Goal: Task Accomplishment & Management: Complete application form

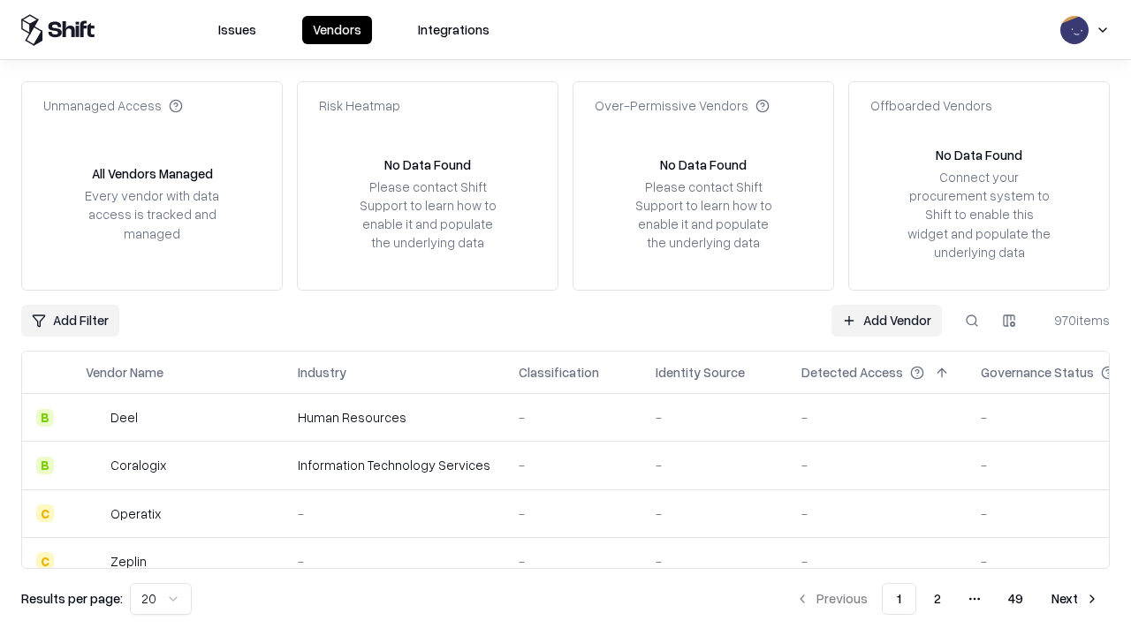
click at [887, 320] on link "Add Vendor" at bounding box center [887, 321] width 110 height 32
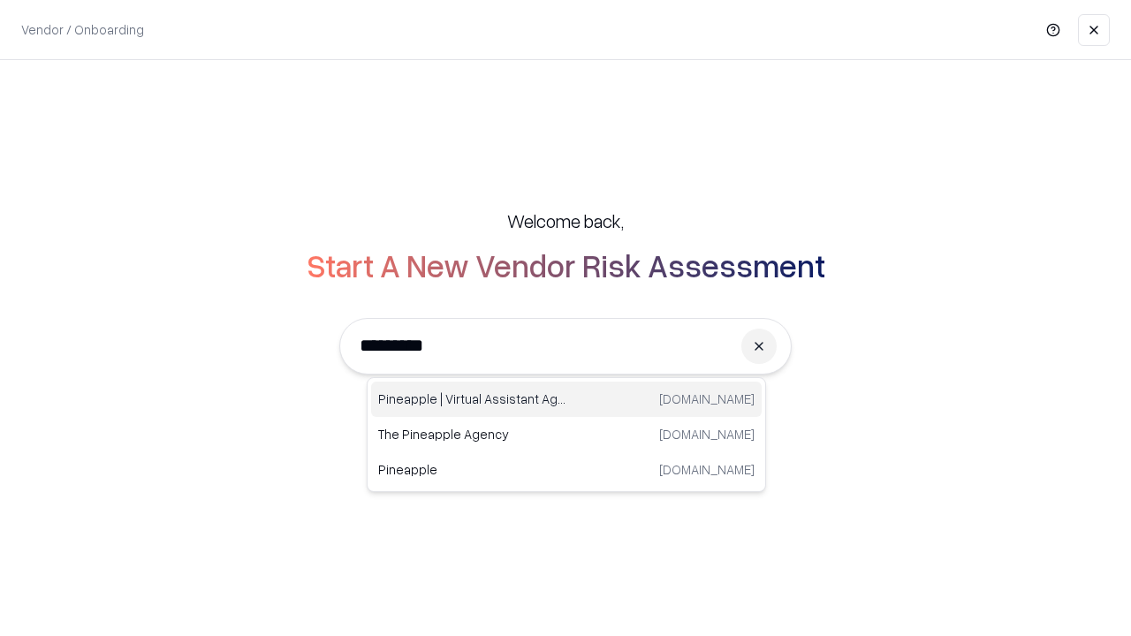
click at [567, 400] on div "Pineapple | Virtual Assistant Agency [DOMAIN_NAME]" at bounding box center [566, 399] width 391 height 35
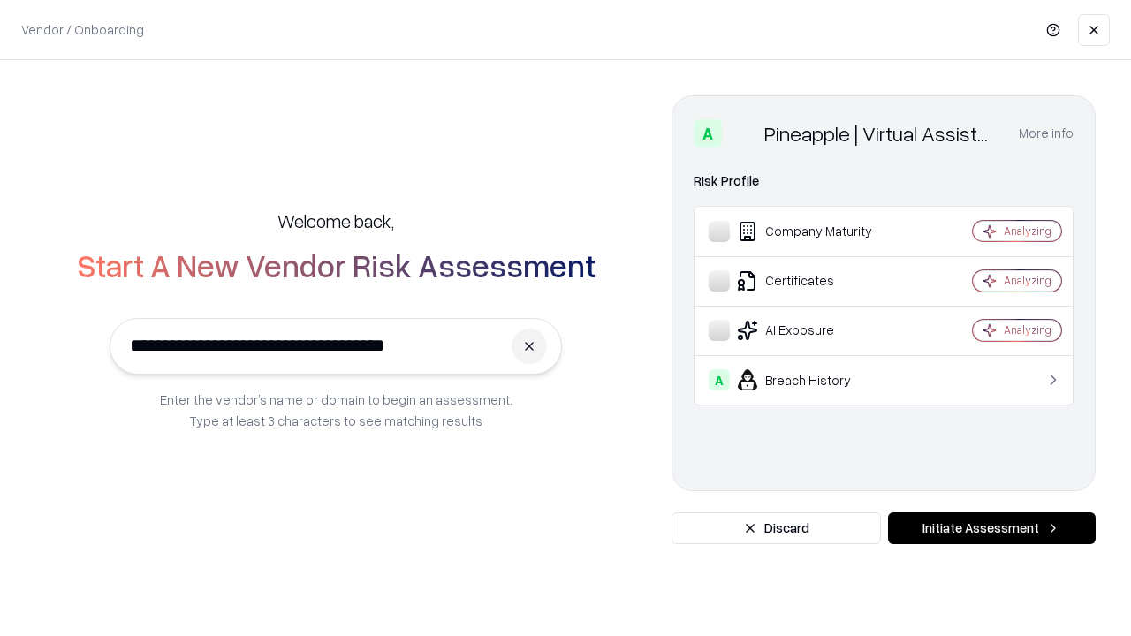
type input "**********"
click at [992, 529] on button "Initiate Assessment" at bounding box center [992, 529] width 208 height 32
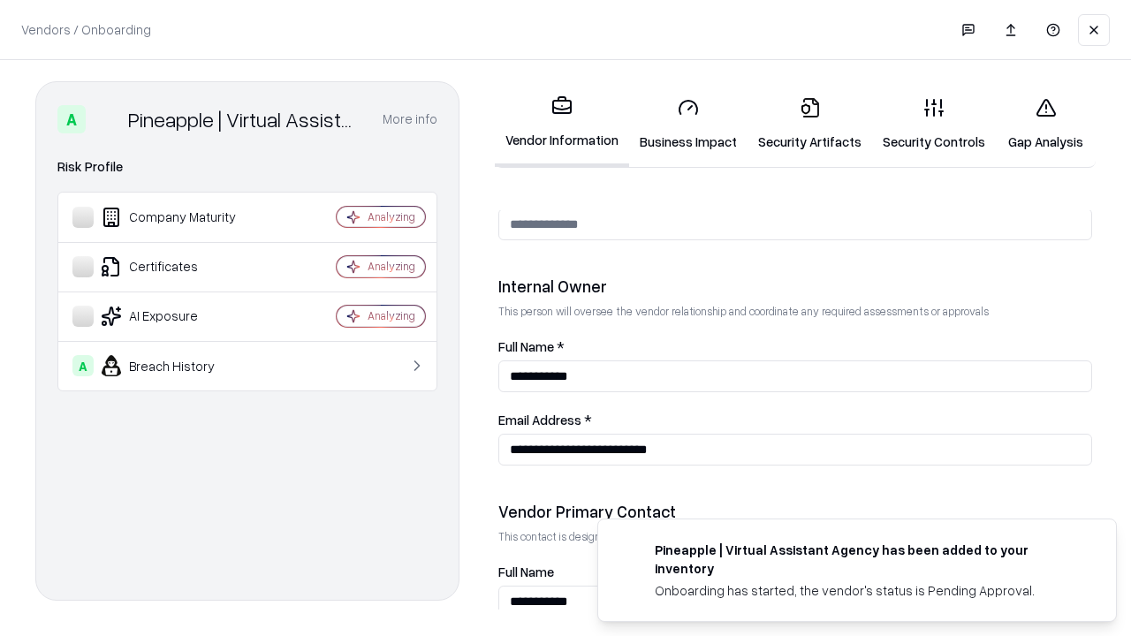
scroll to position [916, 0]
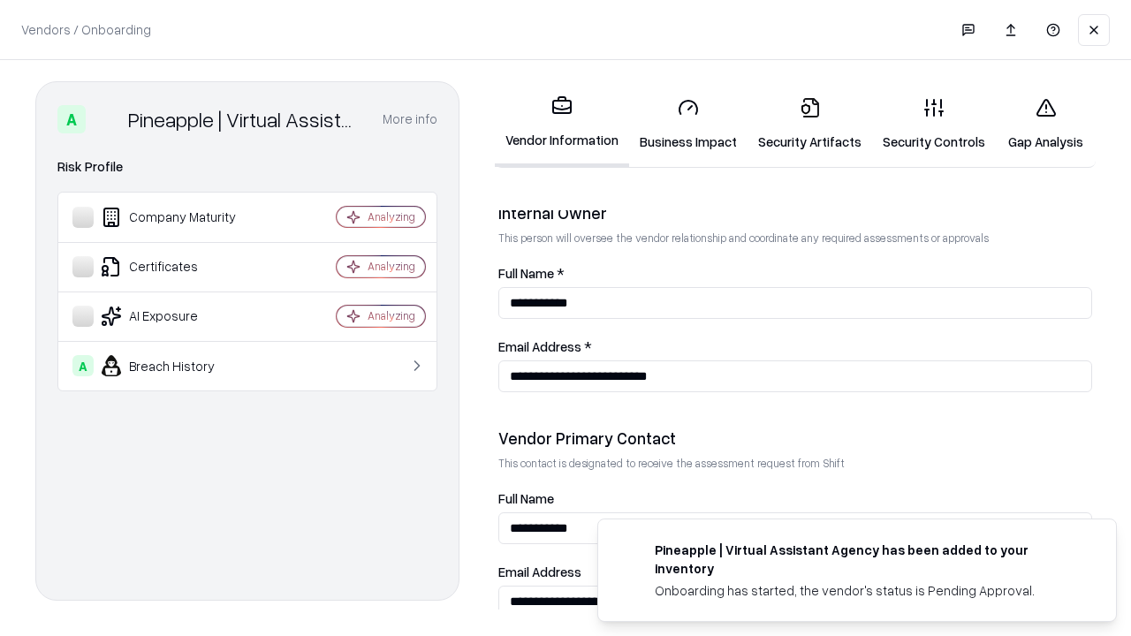
click at [810, 124] on link "Security Artifacts" at bounding box center [810, 124] width 125 height 82
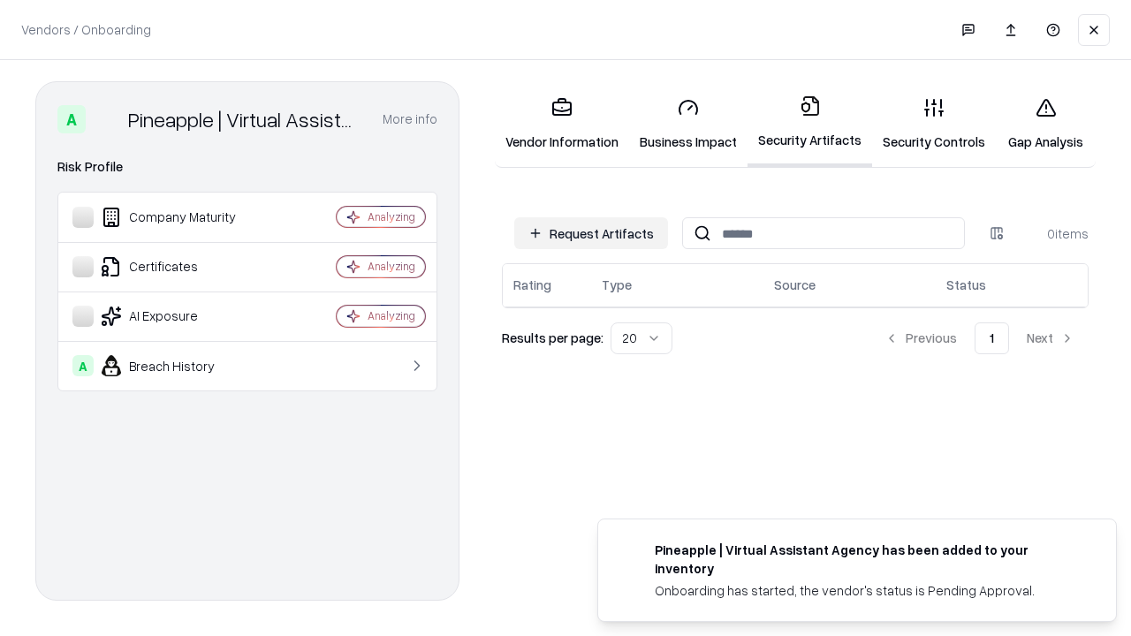
click at [591, 233] on button "Request Artifacts" at bounding box center [591, 233] width 154 height 32
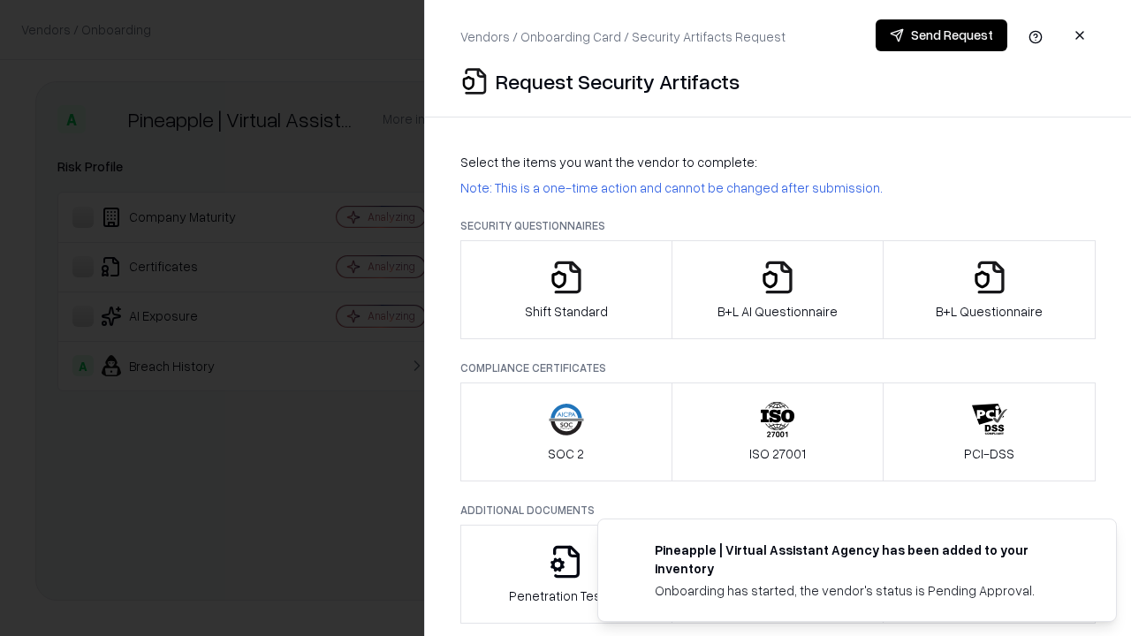
click at [989, 290] on icon "button" at bounding box center [989, 277] width 35 height 35
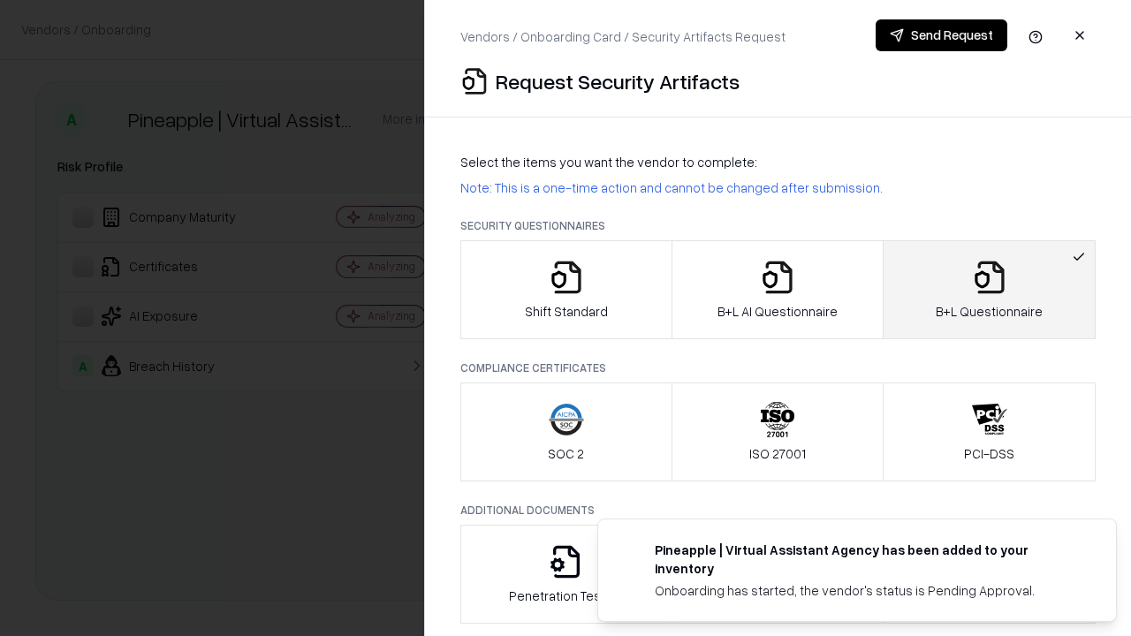
click at [777, 290] on icon "button" at bounding box center [777, 277] width 35 height 35
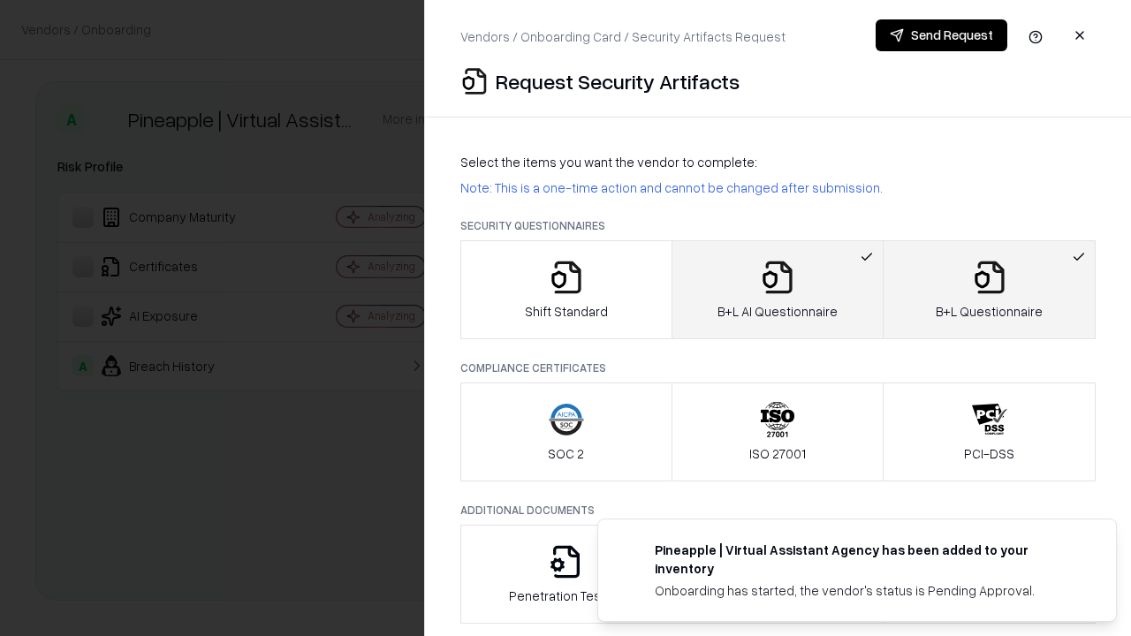
click at [941, 35] on button "Send Request" at bounding box center [942, 35] width 132 height 32
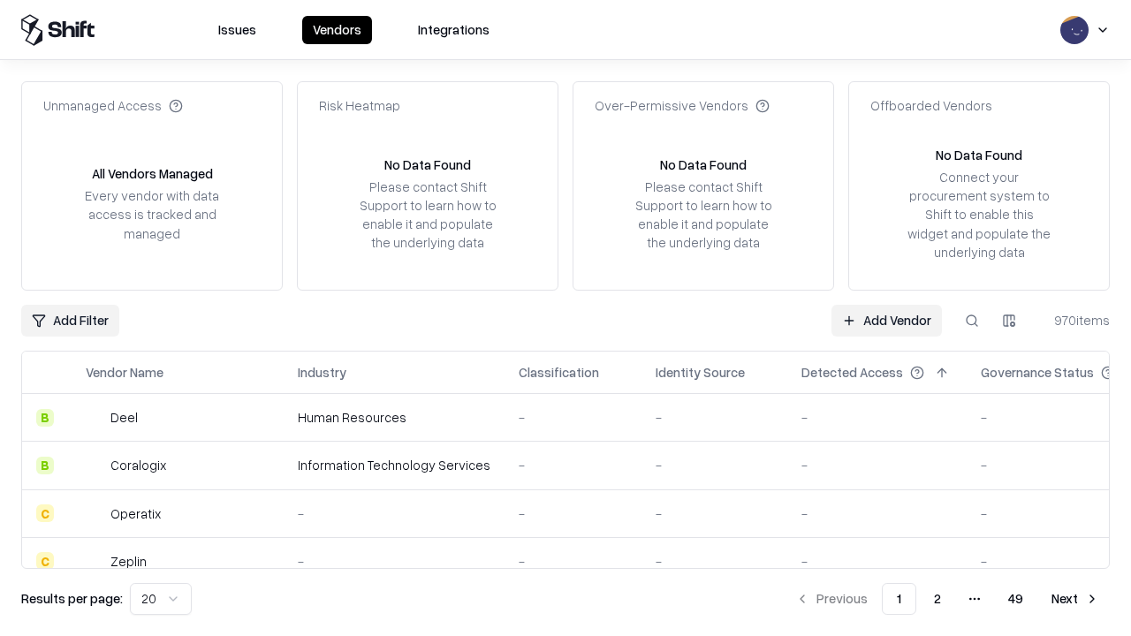
click at [887, 320] on link "Add Vendor" at bounding box center [887, 321] width 110 height 32
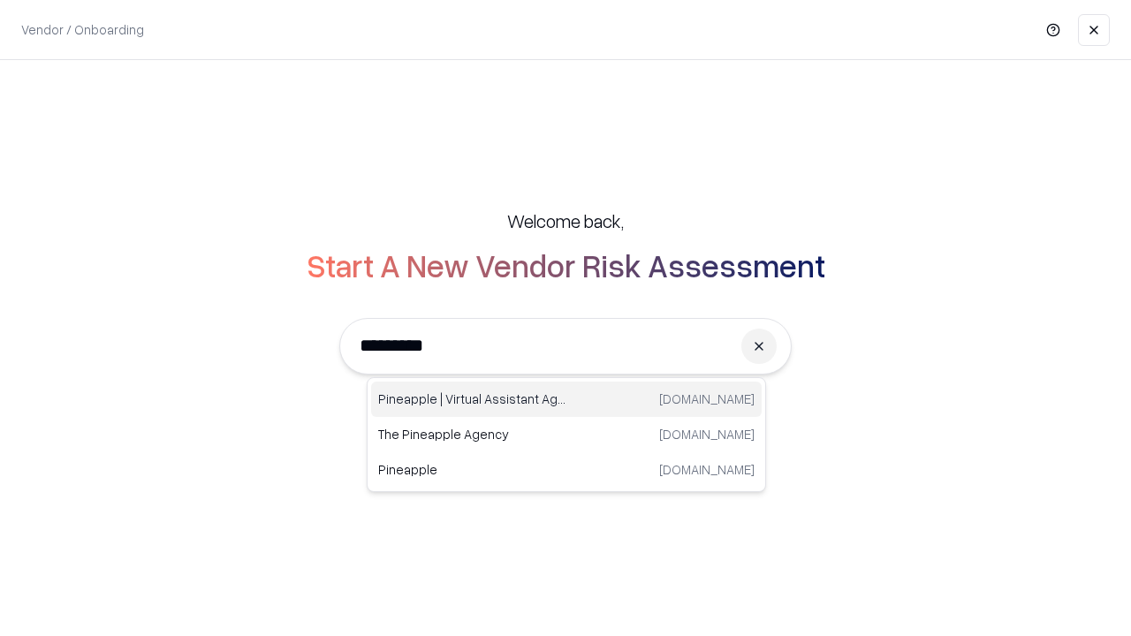
click at [567, 400] on div "Pineapple | Virtual Assistant Agency [DOMAIN_NAME]" at bounding box center [566, 399] width 391 height 35
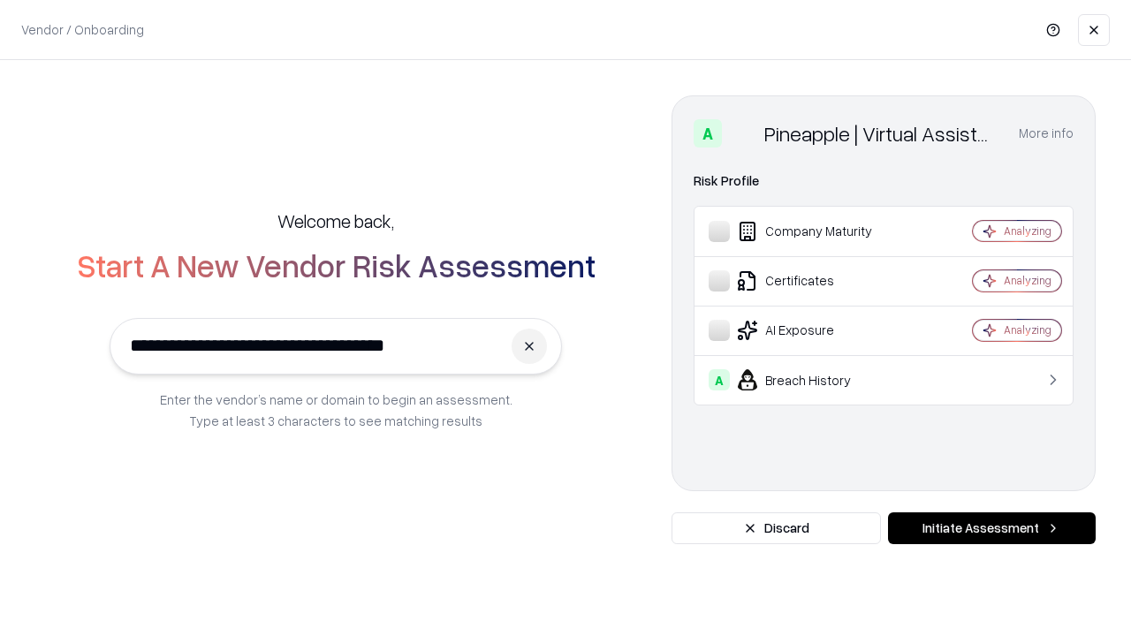
type input "**********"
click at [992, 529] on button "Initiate Assessment" at bounding box center [992, 529] width 208 height 32
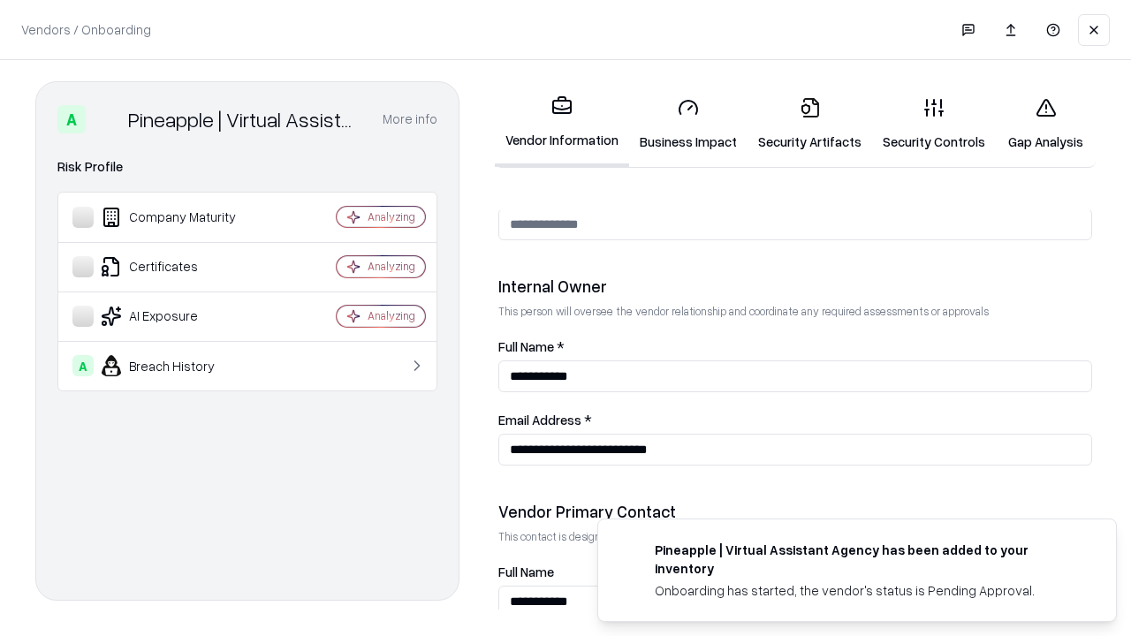
scroll to position [916, 0]
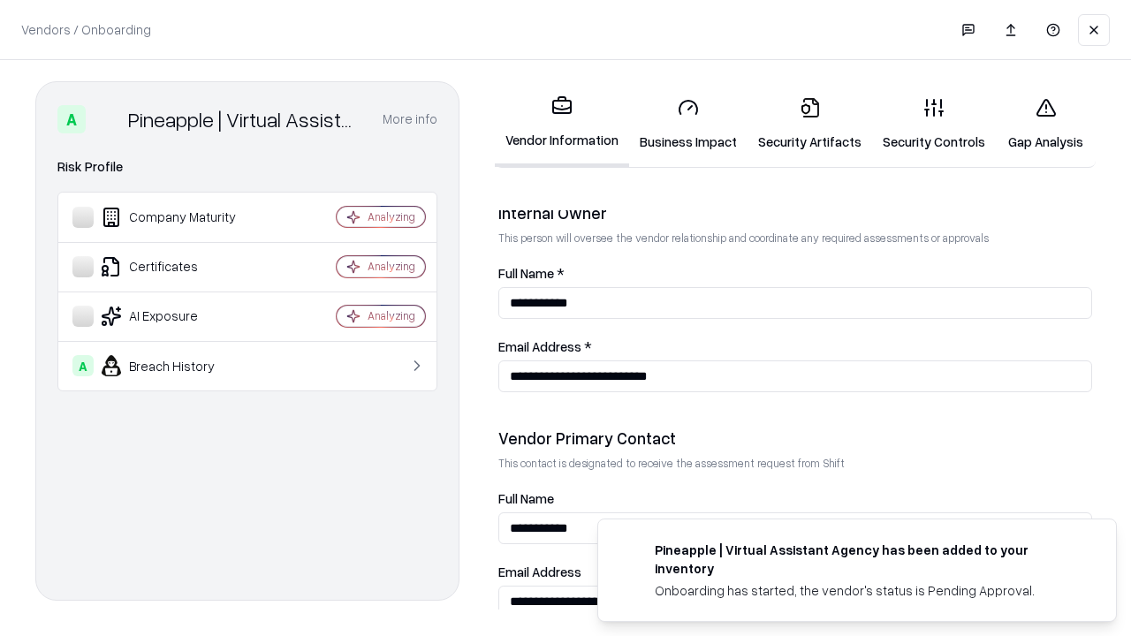
click at [1046, 124] on link "Gap Analysis" at bounding box center [1046, 124] width 100 height 82
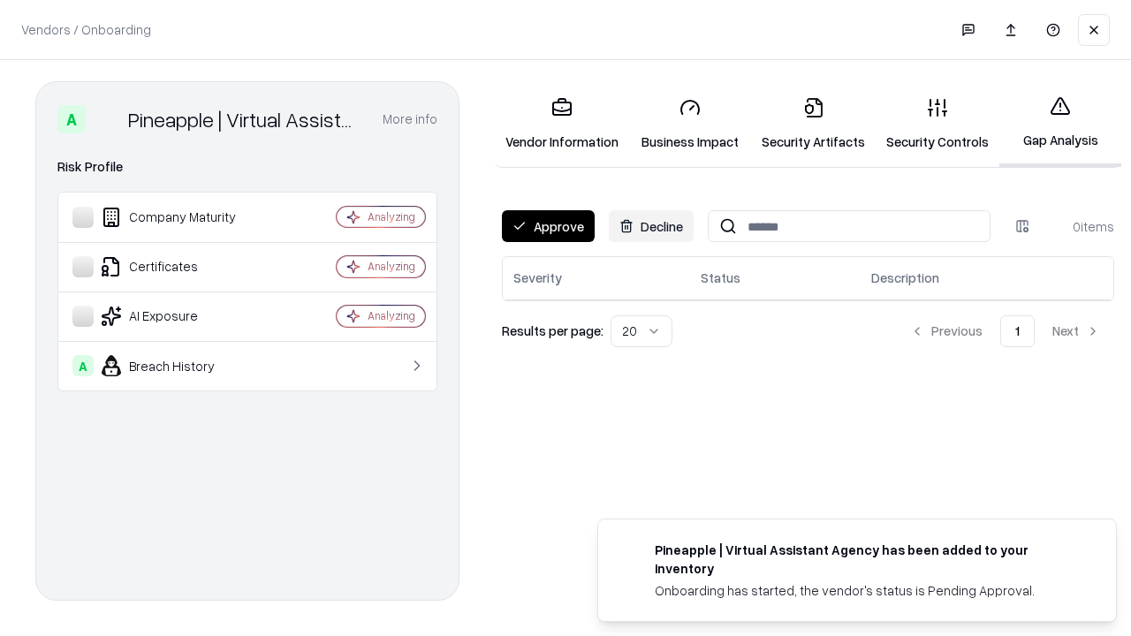
click at [548, 226] on button "Approve" at bounding box center [548, 226] width 93 height 32
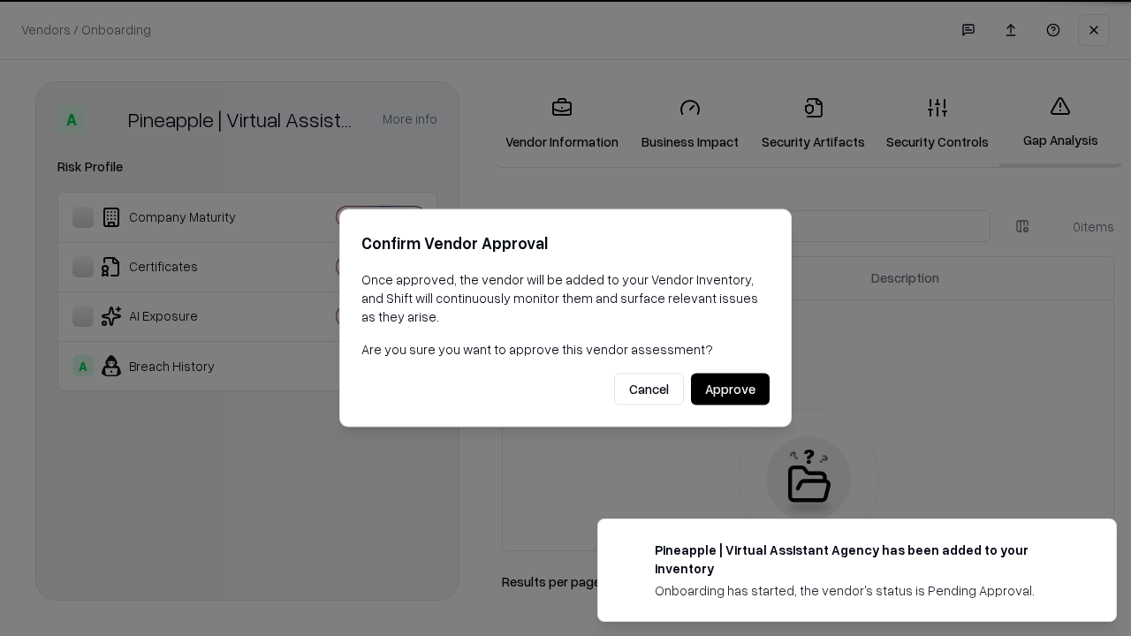
click at [730, 389] on button "Approve" at bounding box center [730, 390] width 79 height 32
